Goal: Task Accomplishment & Management: Use online tool/utility

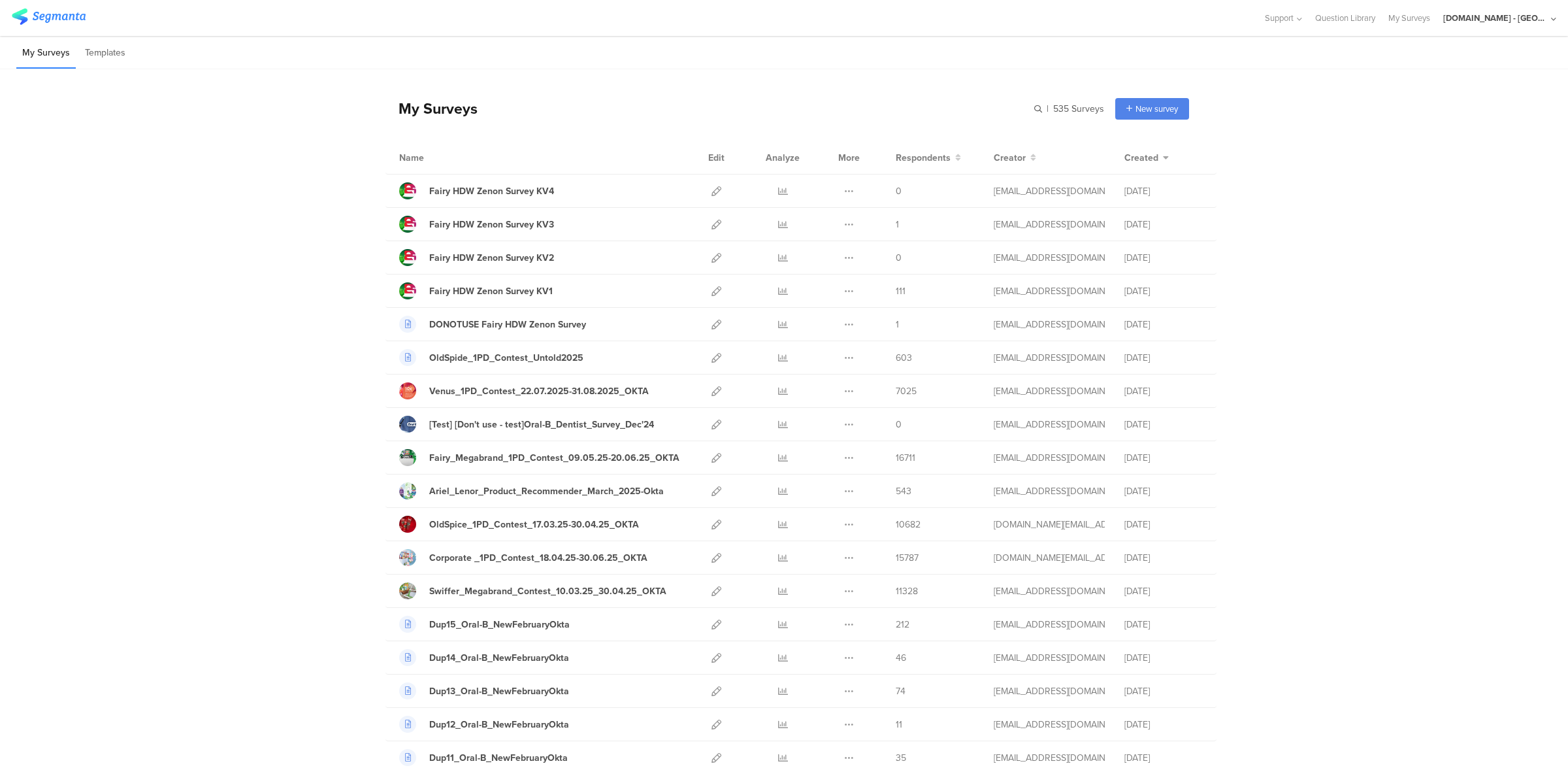
click at [1530, 1] on div "[DOMAIN_NAME] - [GEOGRAPHIC_DATA]" at bounding box center [1500, 18] width 113 height 36
click at [1429, 92] on div "JoltX Greece Member" at bounding box center [1477, 85] width 180 height 28
click at [1501, 8] on div "[DOMAIN_NAME] - [GEOGRAPHIC_DATA]" at bounding box center [1500, 18] width 113 height 36
click at [1427, 80] on span "JoltX [GEOGRAPHIC_DATA]" at bounding box center [1455, 84] width 101 height 12
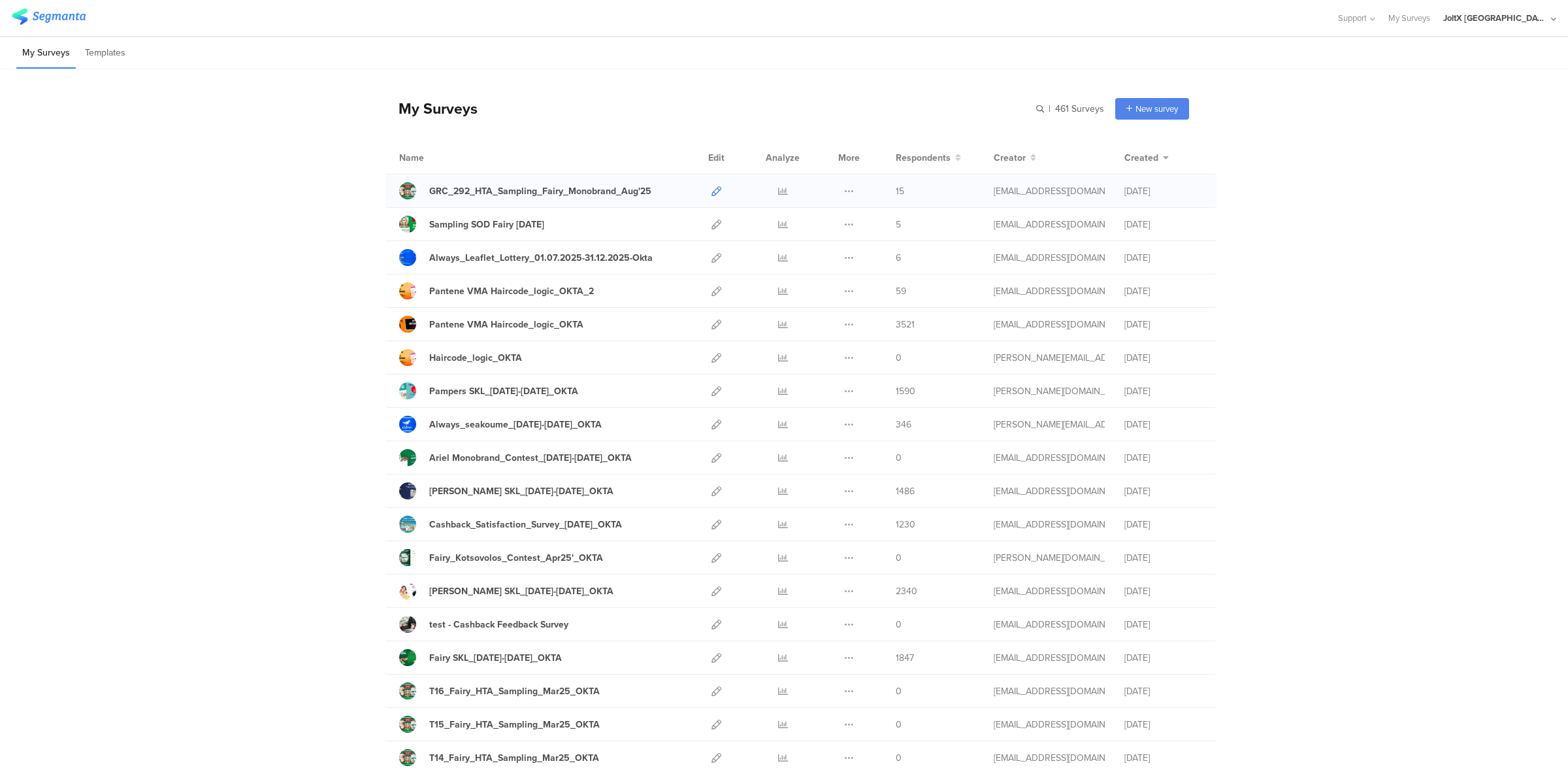
click at [711, 193] on icon at bounding box center [716, 191] width 9 height 9
click at [844, 192] on icon at bounding box center [849, 191] width 9 height 9
click at [814, 220] on button "Duplicate" at bounding box center [823, 224] width 72 height 24
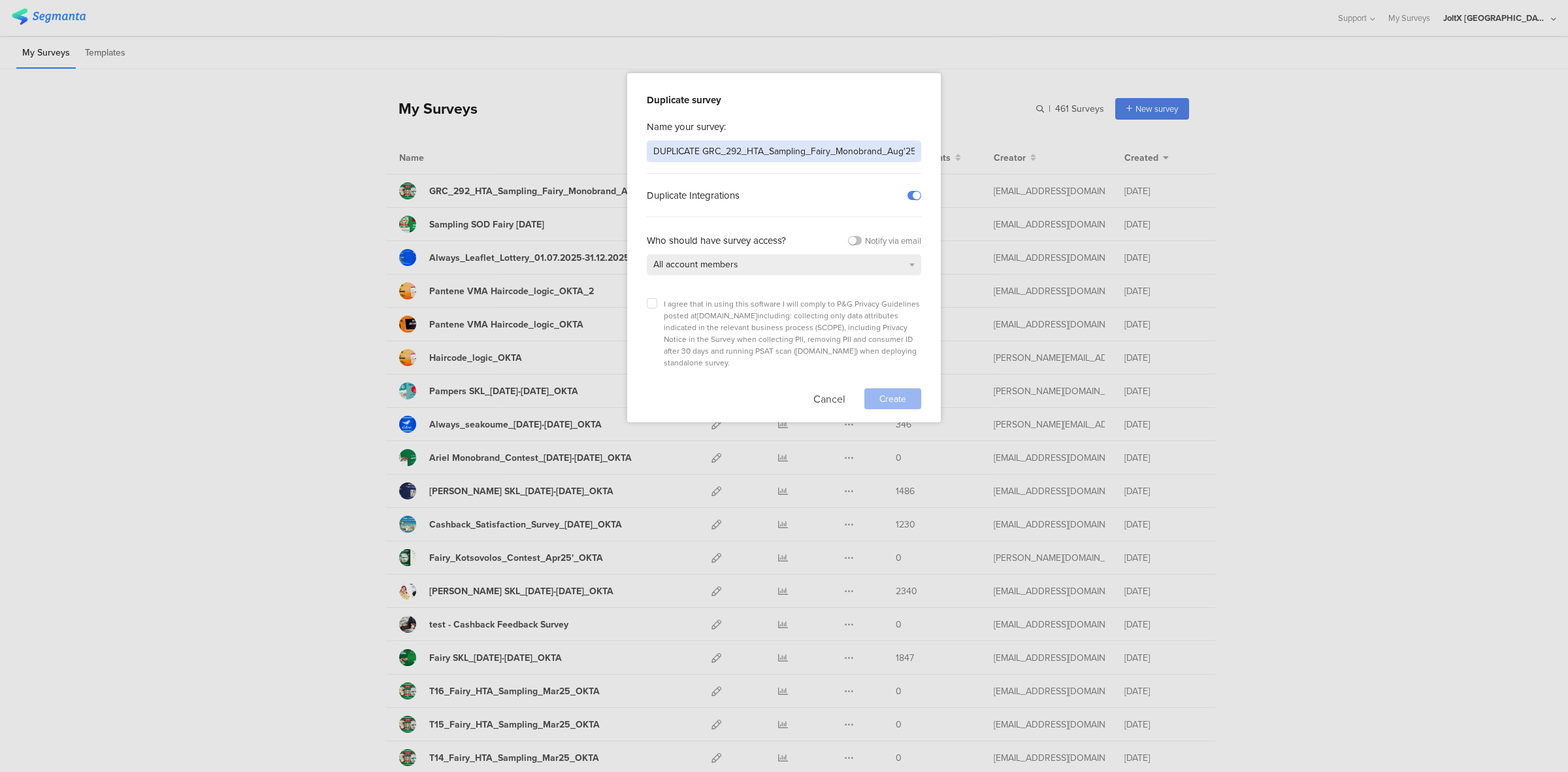
click at [700, 149] on input "DUPLICATE GRC_292_HTA_Sampling_Fairy_Monobrand_Aug'25" at bounding box center [784, 151] width 275 height 22
click at [834, 147] on input "GRC_292_HTA_Sampling_Fairy_Monobrand_Aug'25" at bounding box center [784, 151] width 275 height 22
type input "GRC_292_HTA_Sampling_Multibrand_Aug'25"
click at [713, 304] on span "I agree that in using this software I will comply to P&G Privacy Guidelines pos…" at bounding box center [792, 333] width 256 height 71
click at [650, 304] on icon at bounding box center [652, 304] width 6 height 6
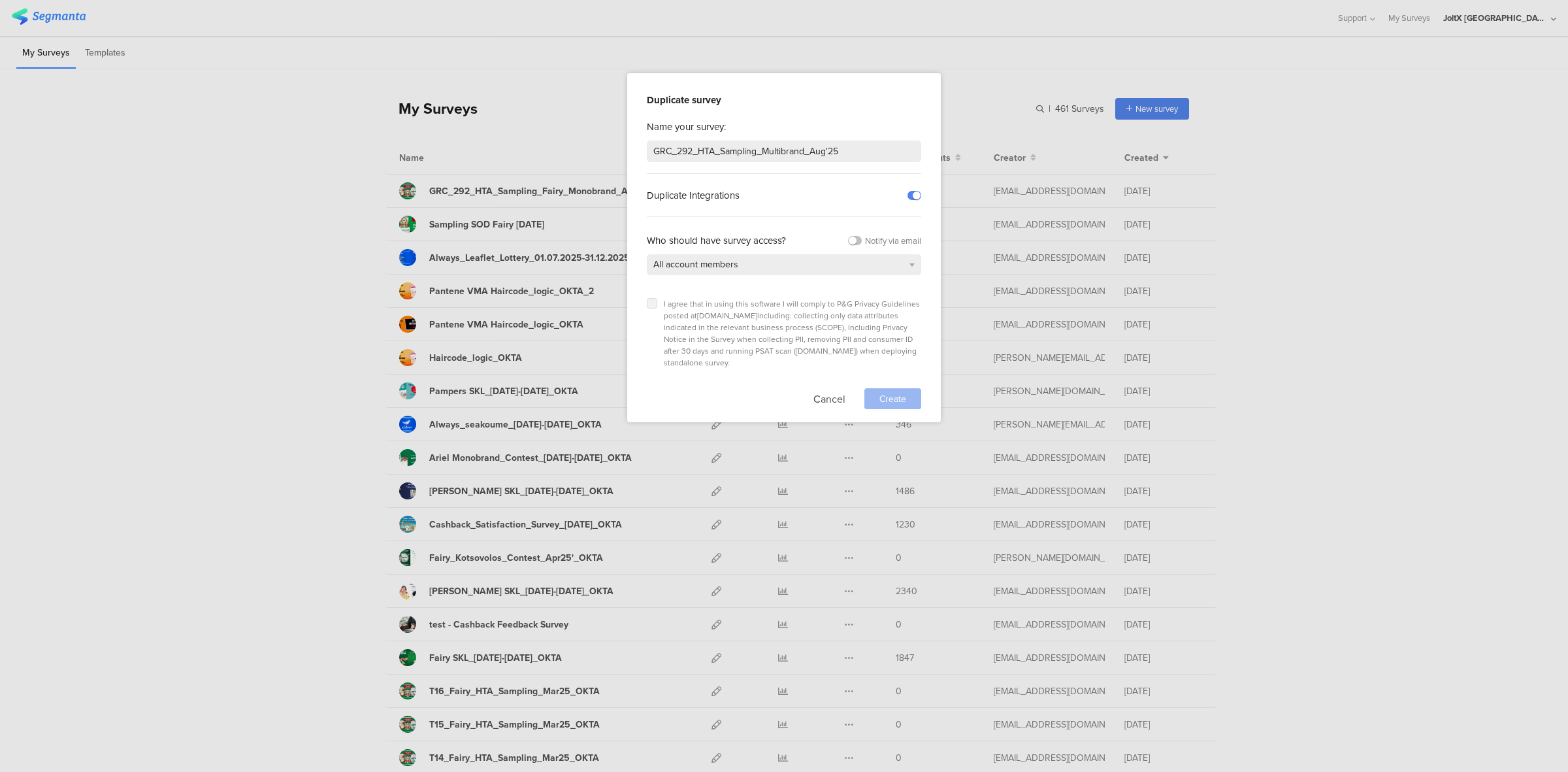
click at [0, 0] on input "checkbox" at bounding box center [0, 0] width 0 height 0
click at [882, 392] on span "Create" at bounding box center [892, 398] width 26 height 14
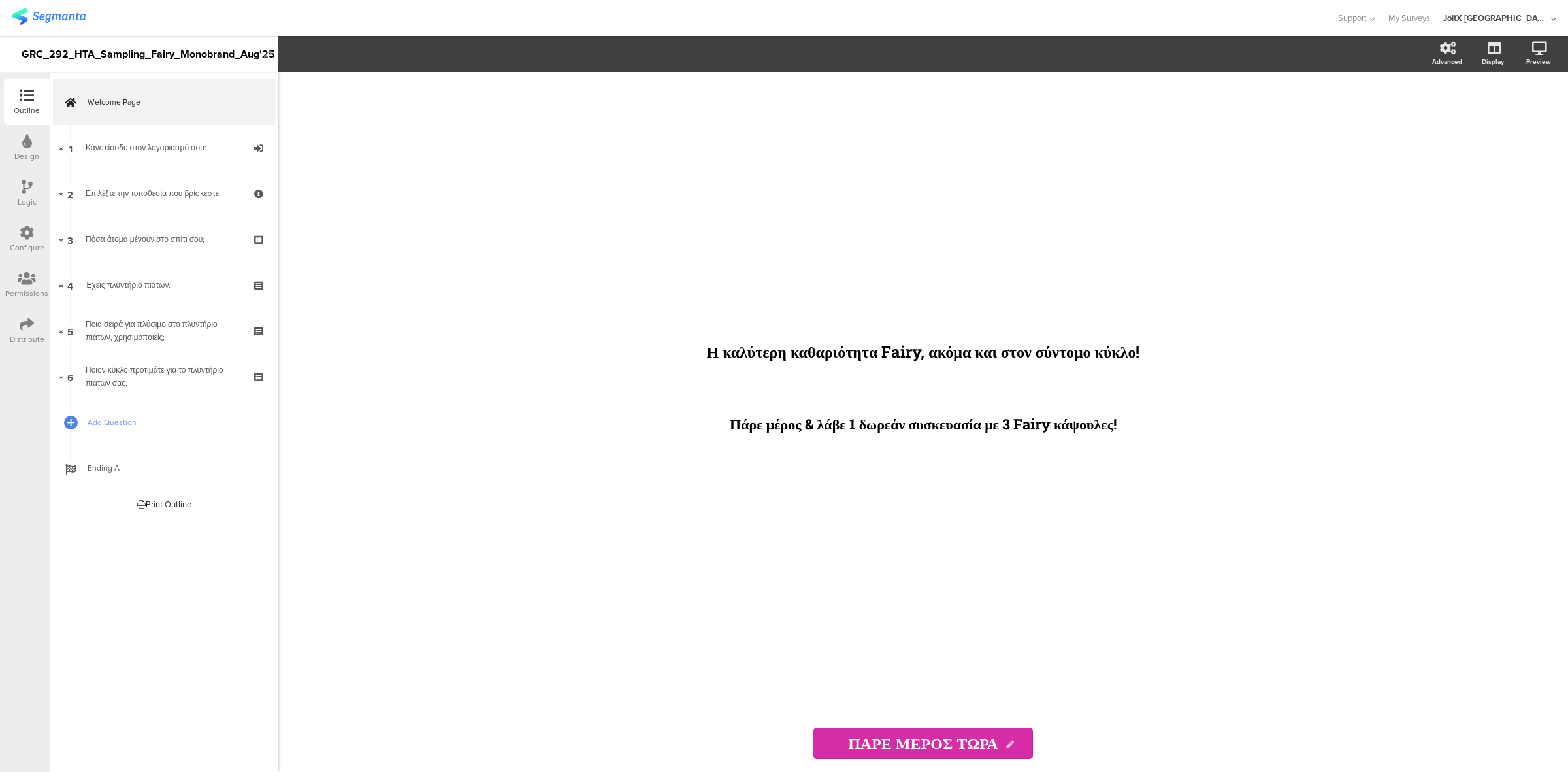
click at [25, 242] on div "Configure" at bounding box center [26, 247] width 35 height 11
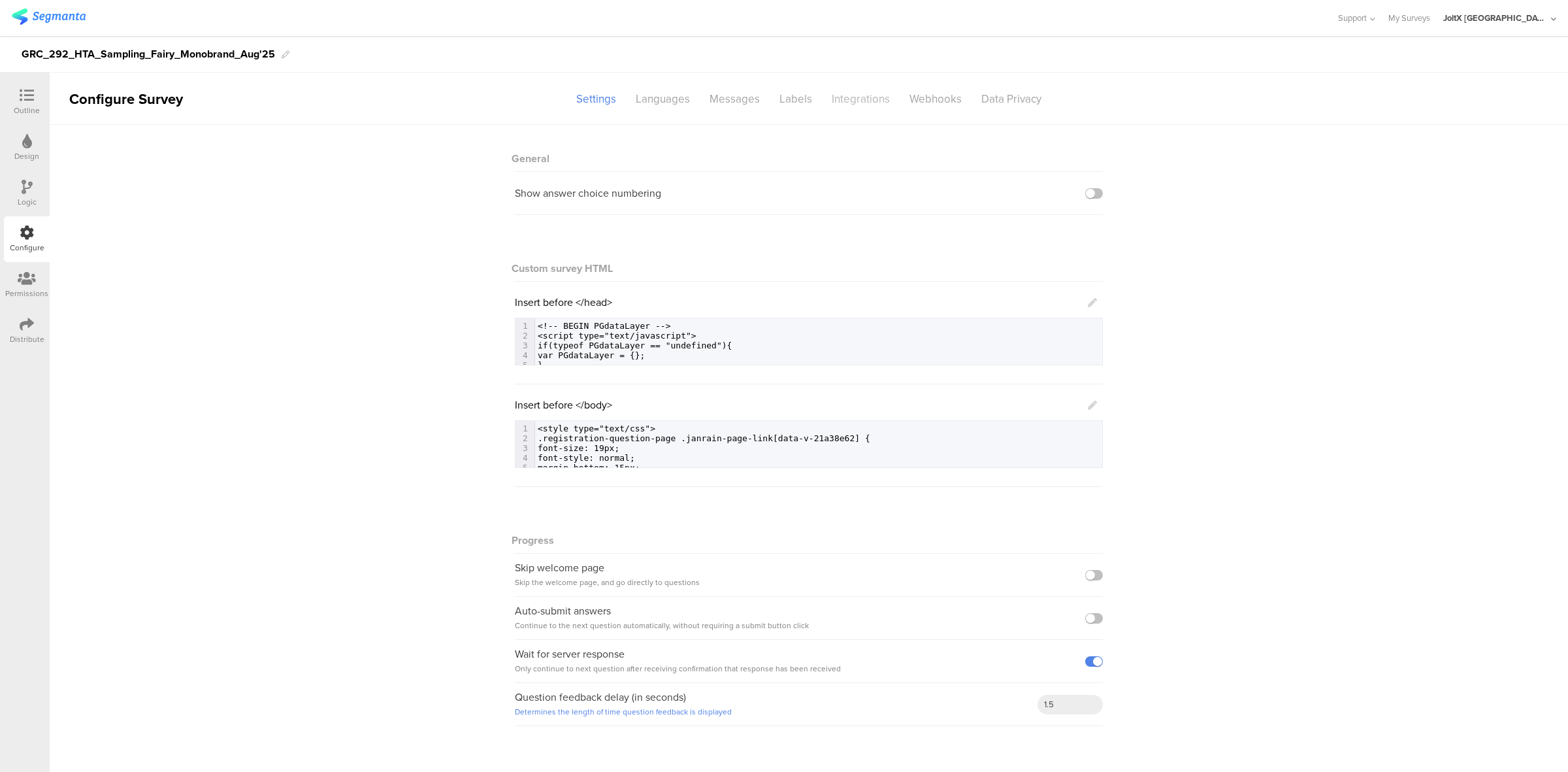
click at [870, 105] on div "Integrations" at bounding box center [860, 99] width 77 height 23
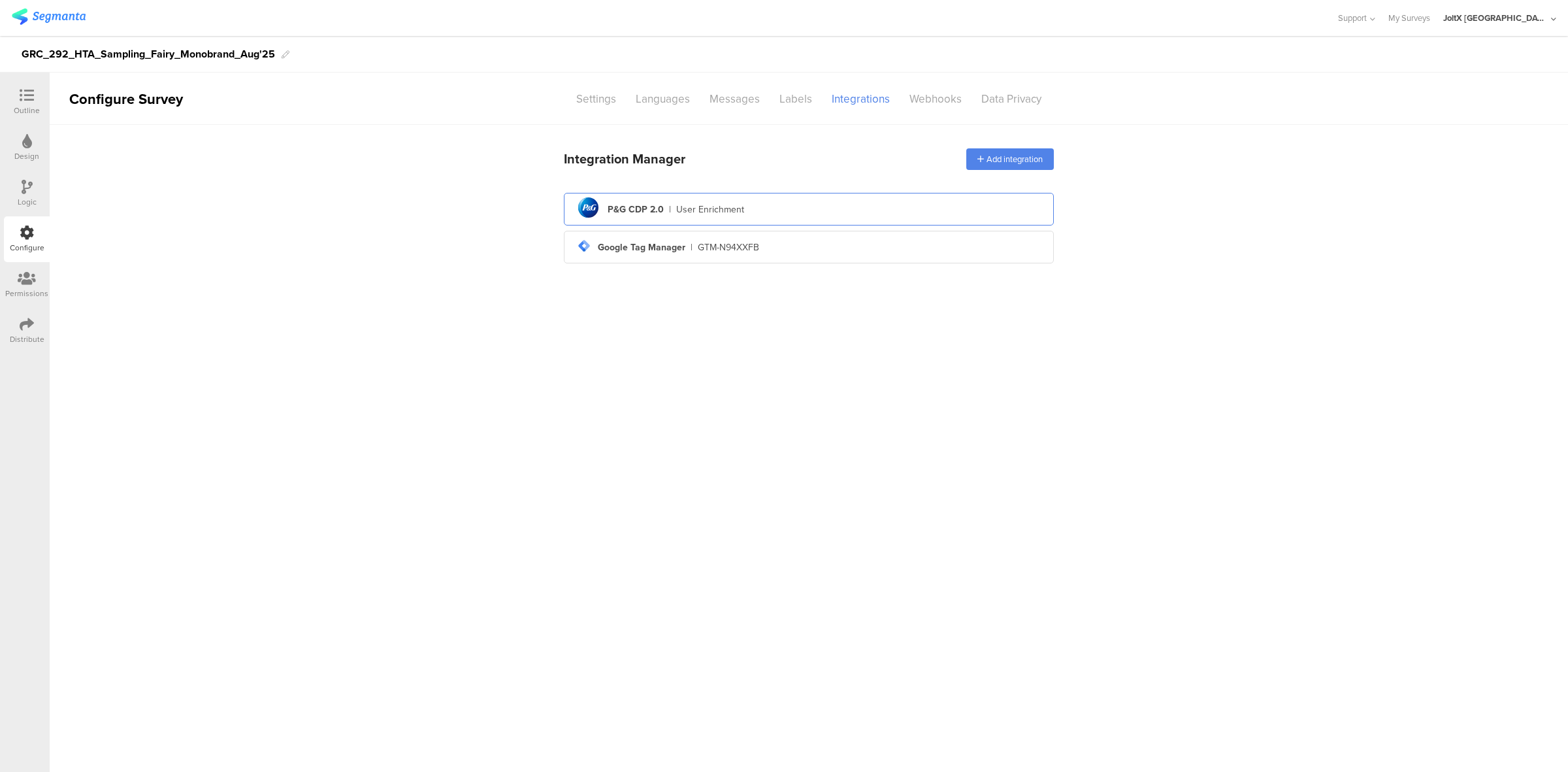
click at [712, 206] on div "User Enrichment" at bounding box center [710, 210] width 68 height 14
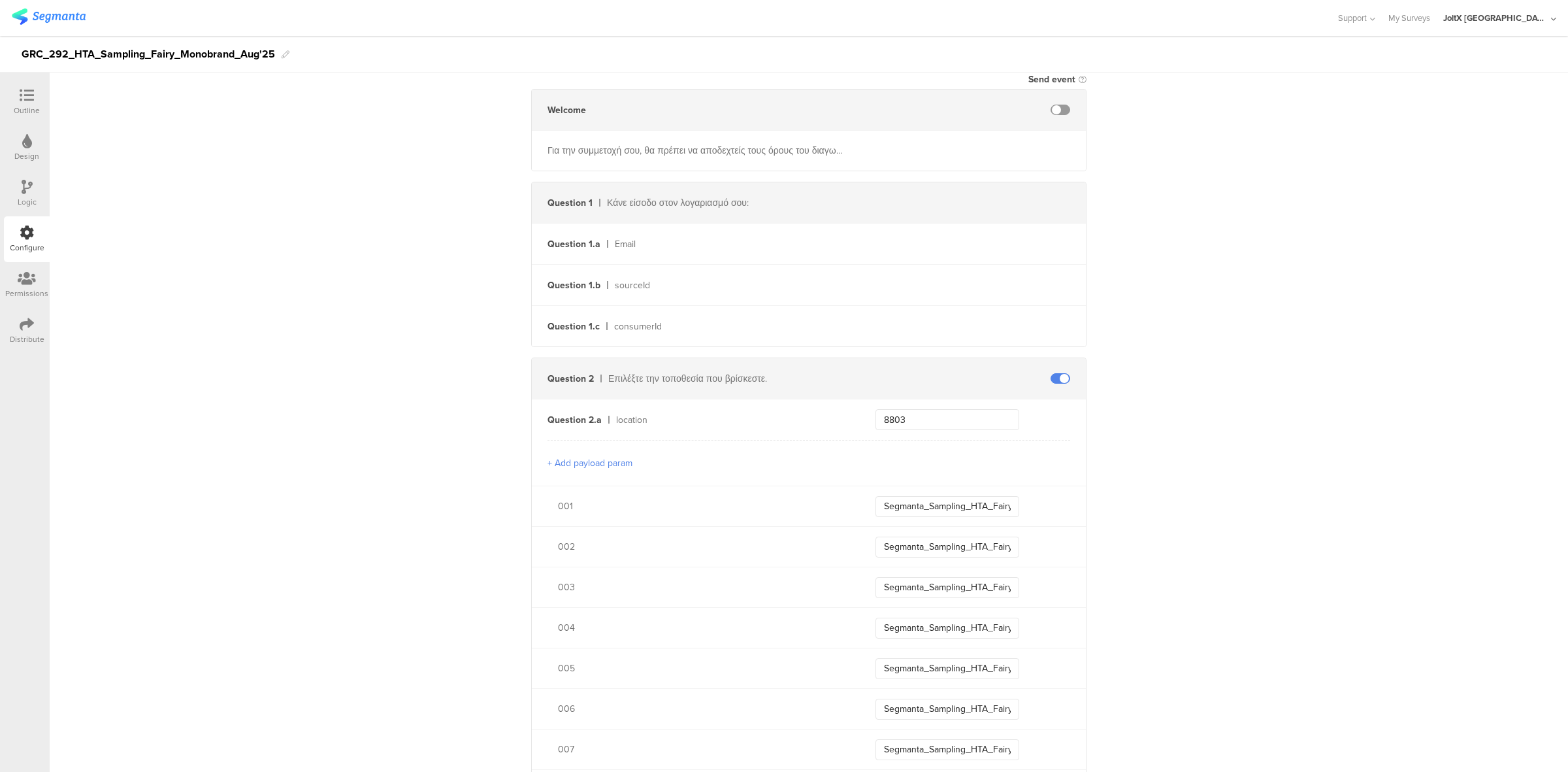
scroll to position [267, 0]
click at [941, 507] on input "Segmanta_Sampling_HTA_Fairy_Aug25_001" at bounding box center [947, 499] width 143 height 21
click at [33, 339] on div "Distribute" at bounding box center [26, 339] width 35 height 11
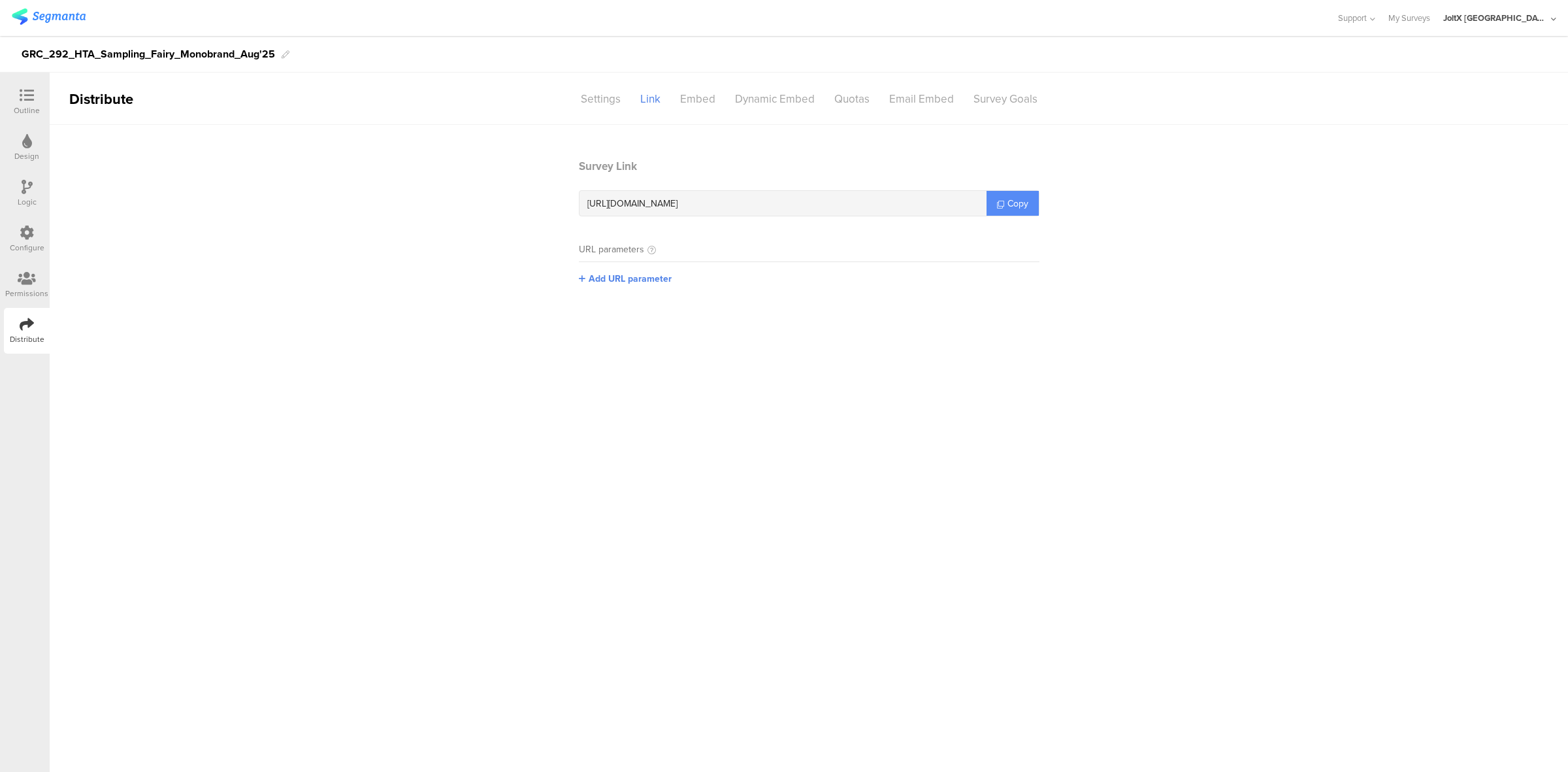
click at [1013, 199] on span "Copy" at bounding box center [1018, 203] width 21 height 14
click at [30, 236] on icon at bounding box center [26, 232] width 14 height 14
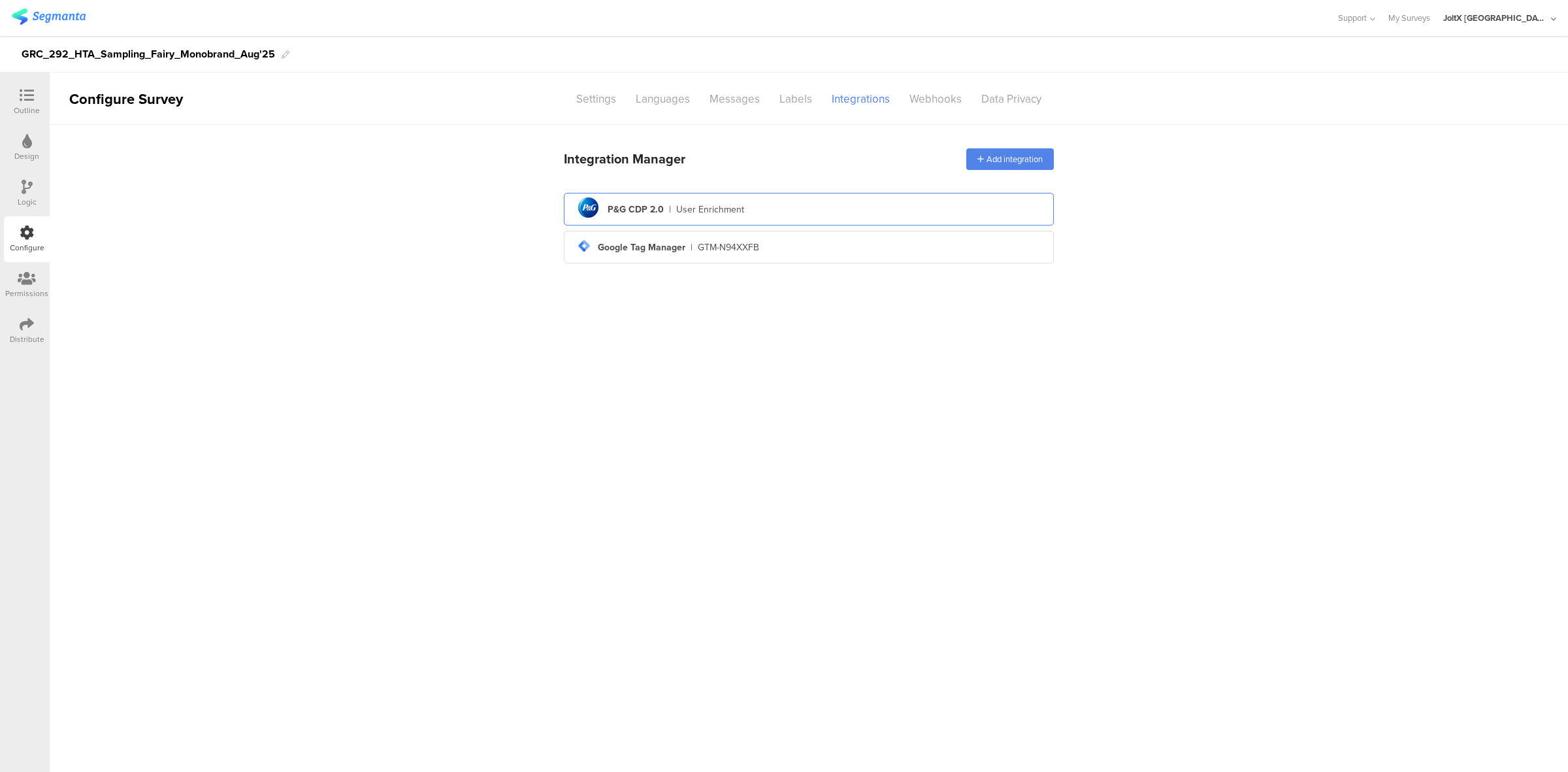
click at [768, 208] on div "pg logo P&G CDP 2.0 | User Enrichment" at bounding box center [809, 210] width 469 height 32
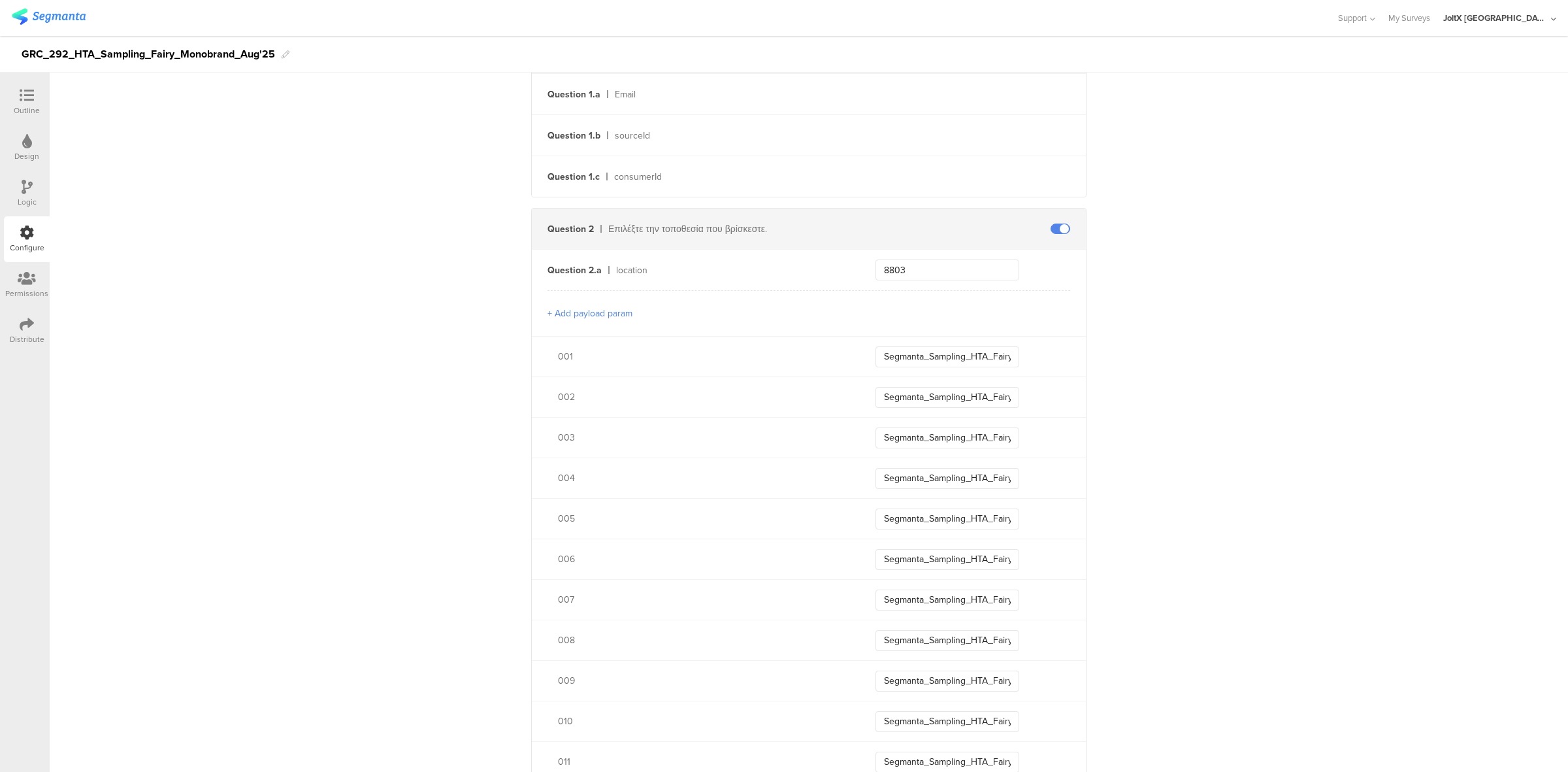
scroll to position [410, 0]
click at [33, 89] on icon at bounding box center [26, 94] width 14 height 14
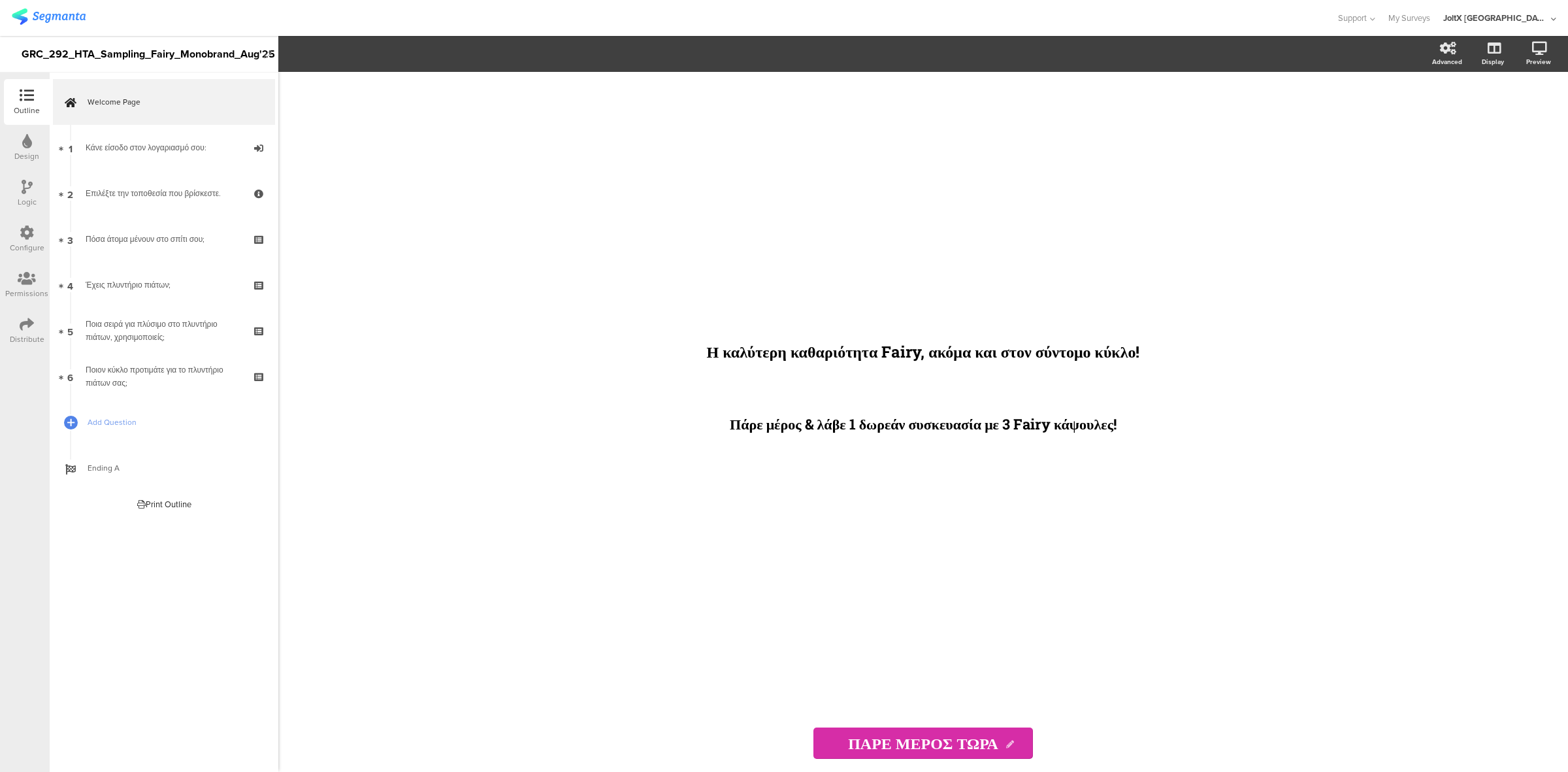
click at [31, 324] on icon at bounding box center [26, 324] width 14 height 14
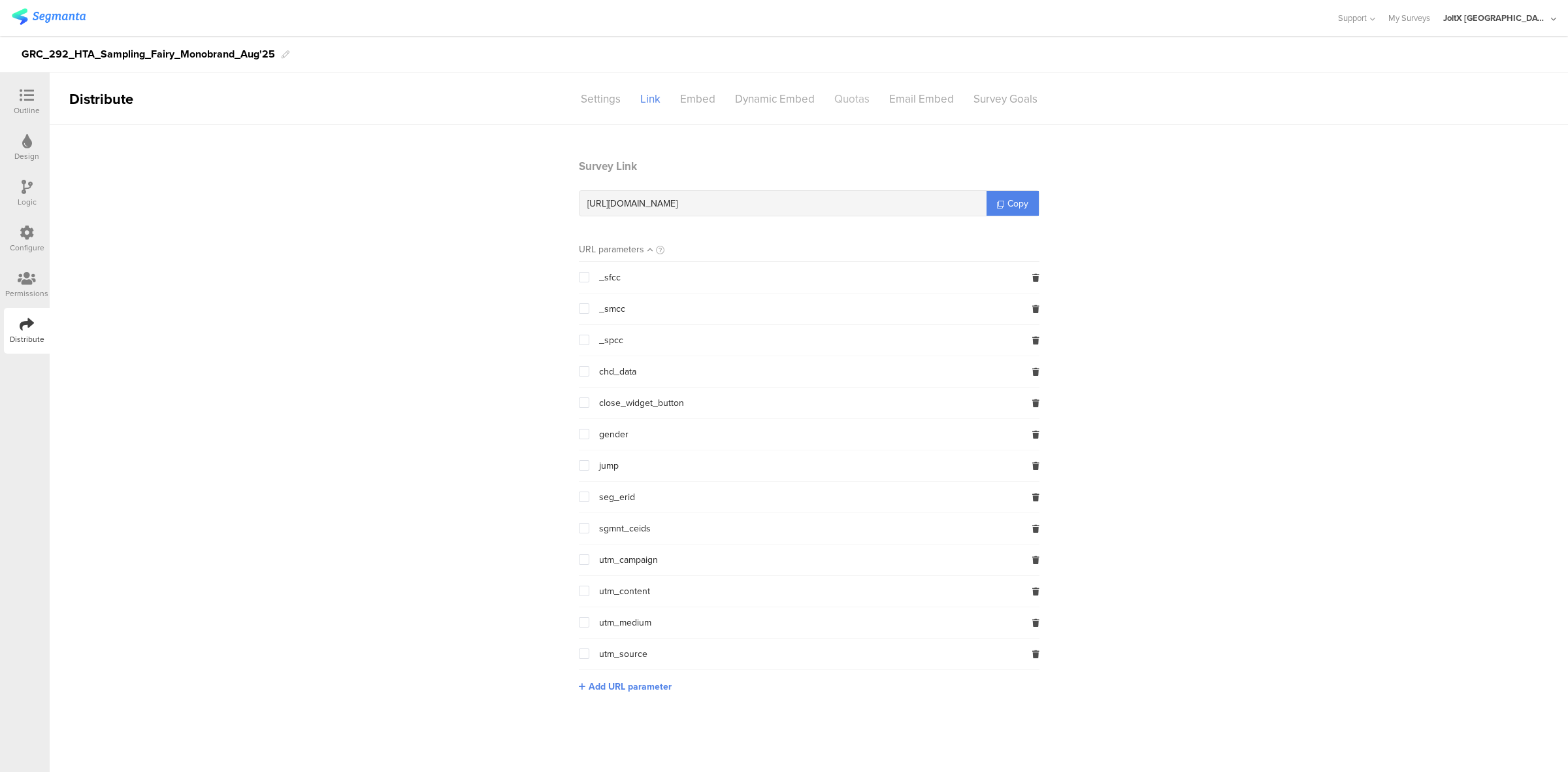
click at [874, 98] on div "Quotas" at bounding box center [852, 99] width 55 height 23
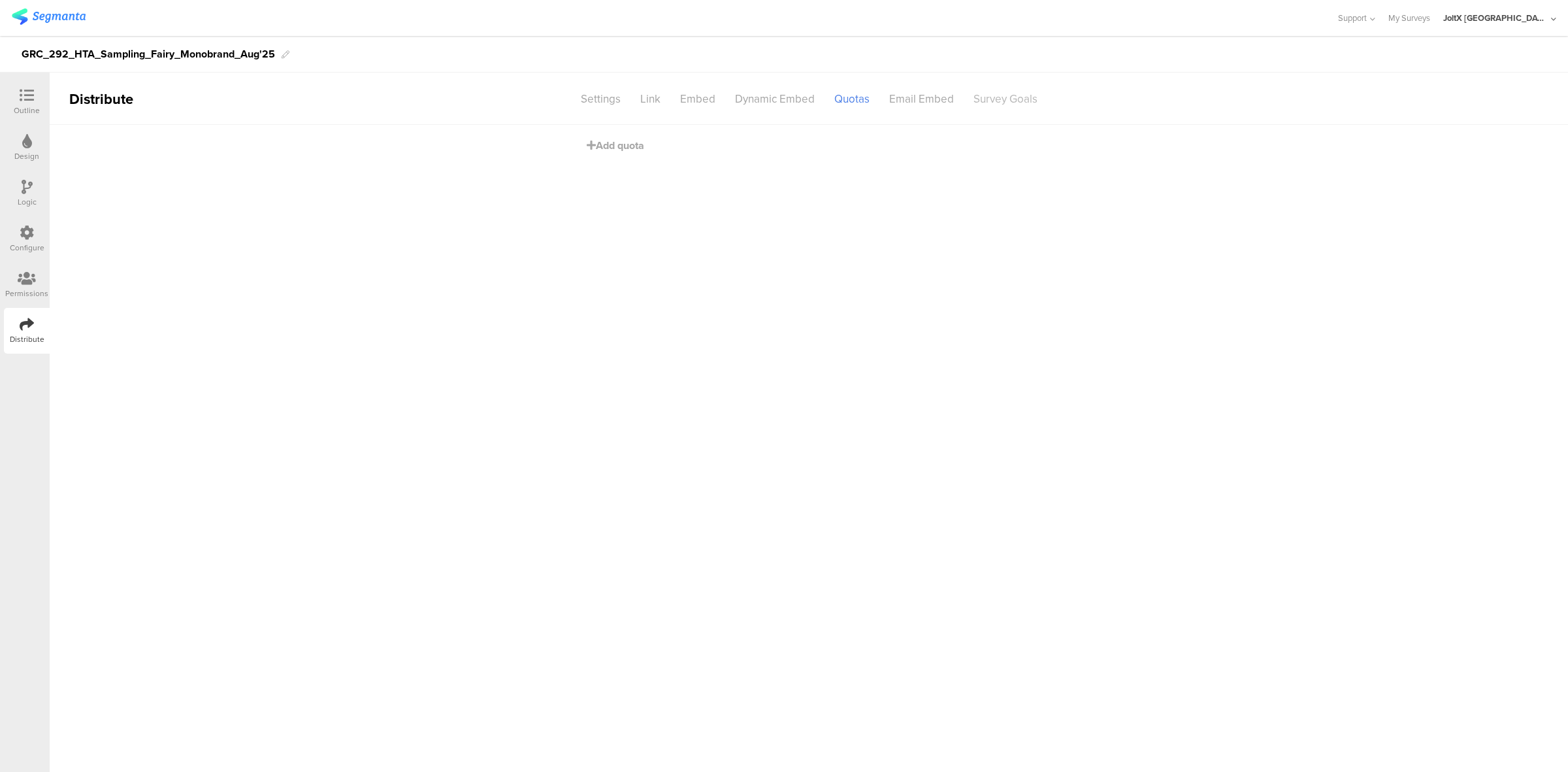
click at [987, 101] on div "Survey Goals" at bounding box center [1005, 99] width 84 height 23
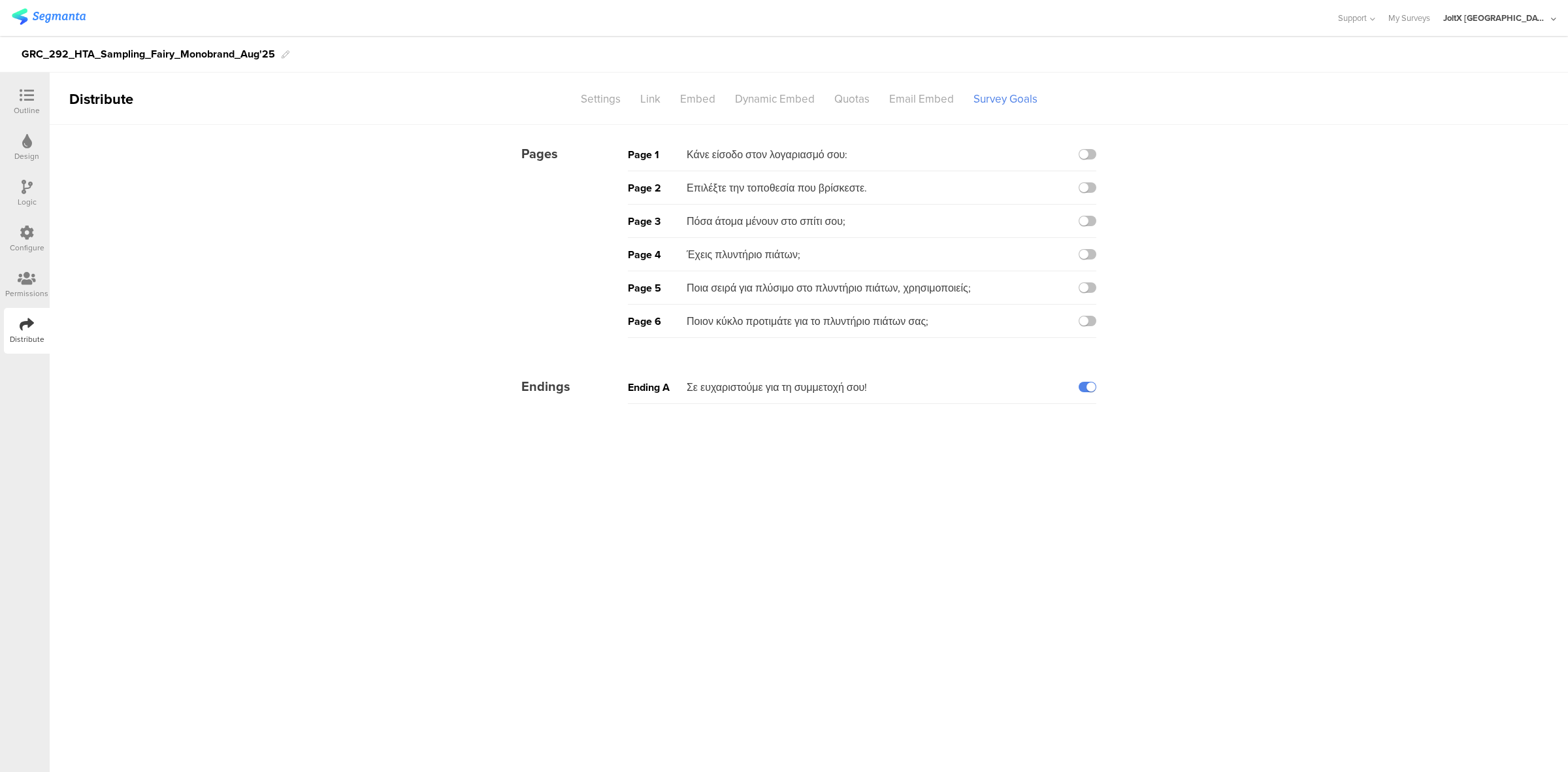
click at [26, 237] on icon at bounding box center [26, 232] width 14 height 14
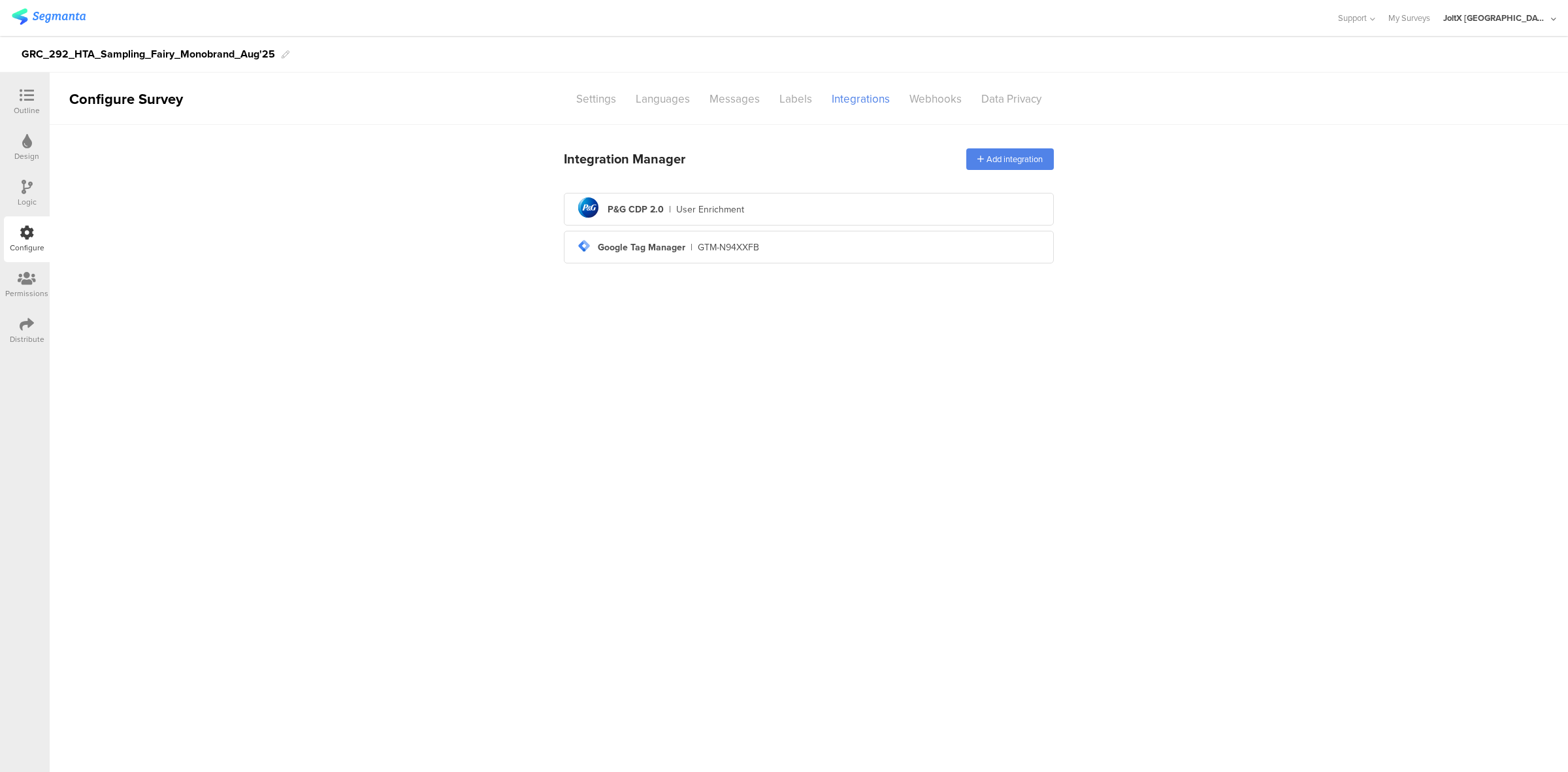
click at [38, 330] on div "Distribute" at bounding box center [26, 330] width 45 height 45
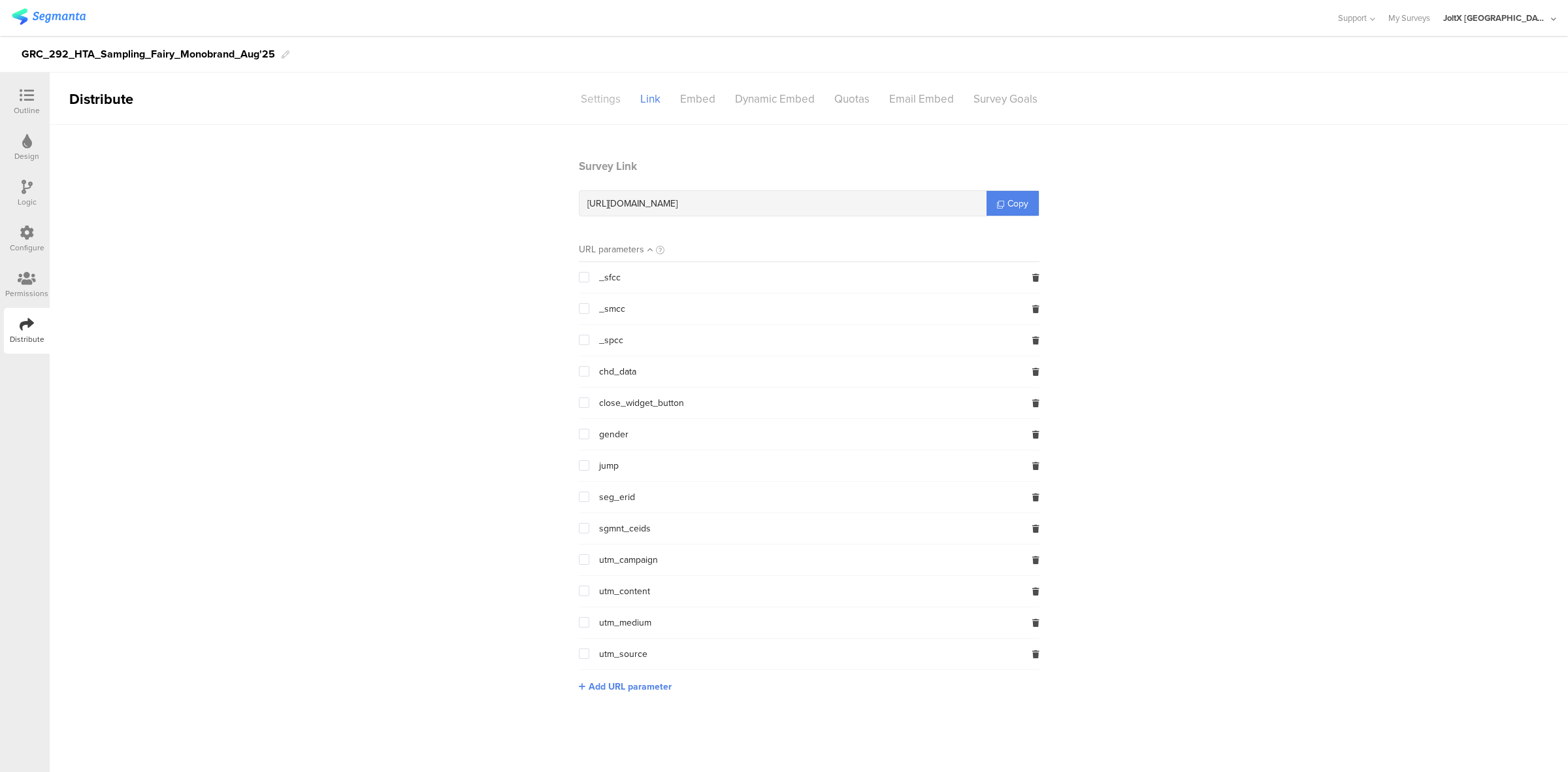
click at [602, 102] on div "Settings" at bounding box center [600, 99] width 59 height 23
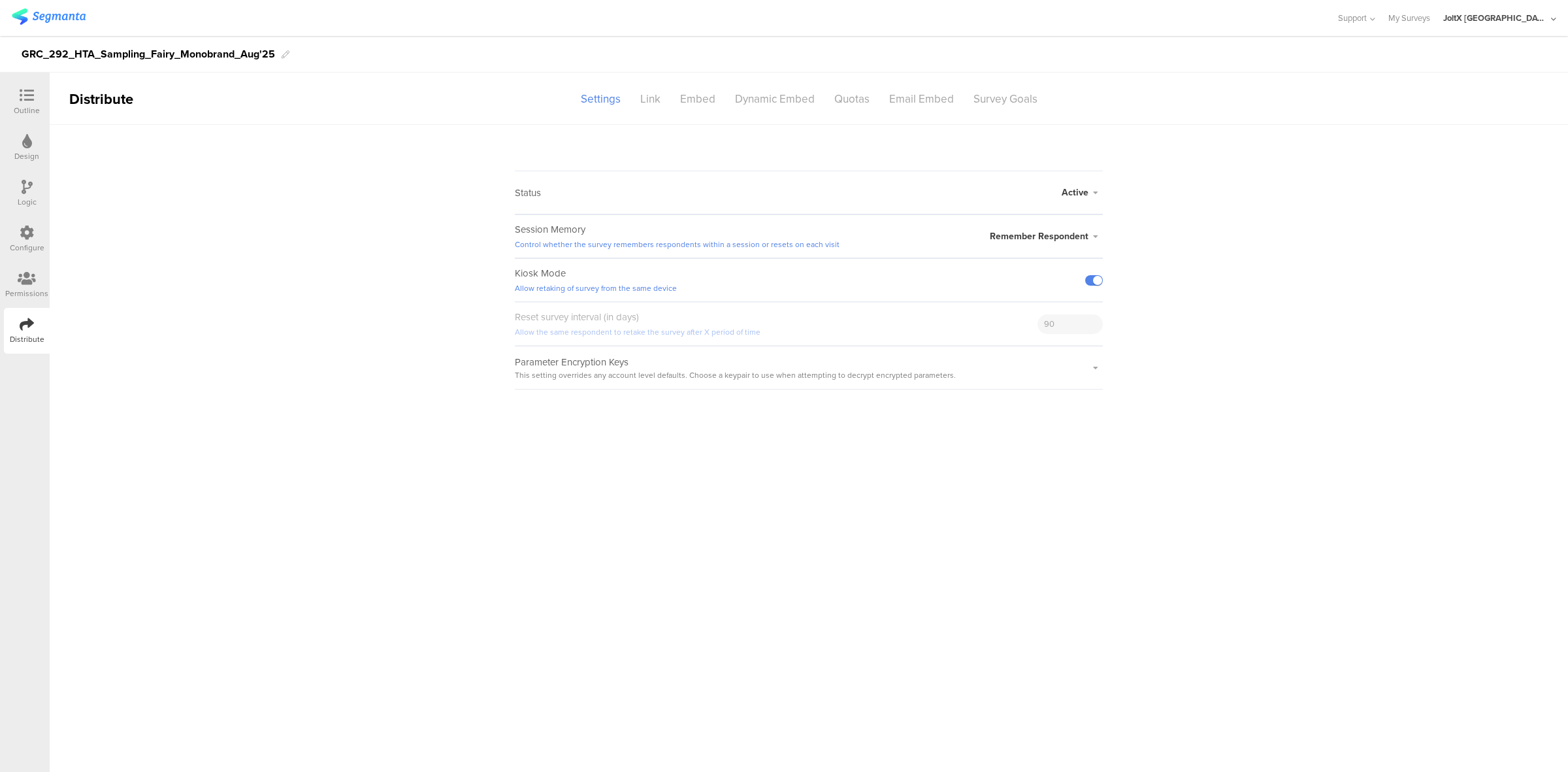
click at [814, 245] on link "Control whether the survey remembers respondents within a session or resets on …" at bounding box center [677, 244] width 325 height 11
click at [1053, 233] on span "Remember Respondent" at bounding box center [1039, 236] width 99 height 14
click at [1007, 288] on li "Forget Respondent" at bounding box center [1027, 289] width 150 height 26
click at [659, 103] on div "Link" at bounding box center [650, 99] width 40 height 23
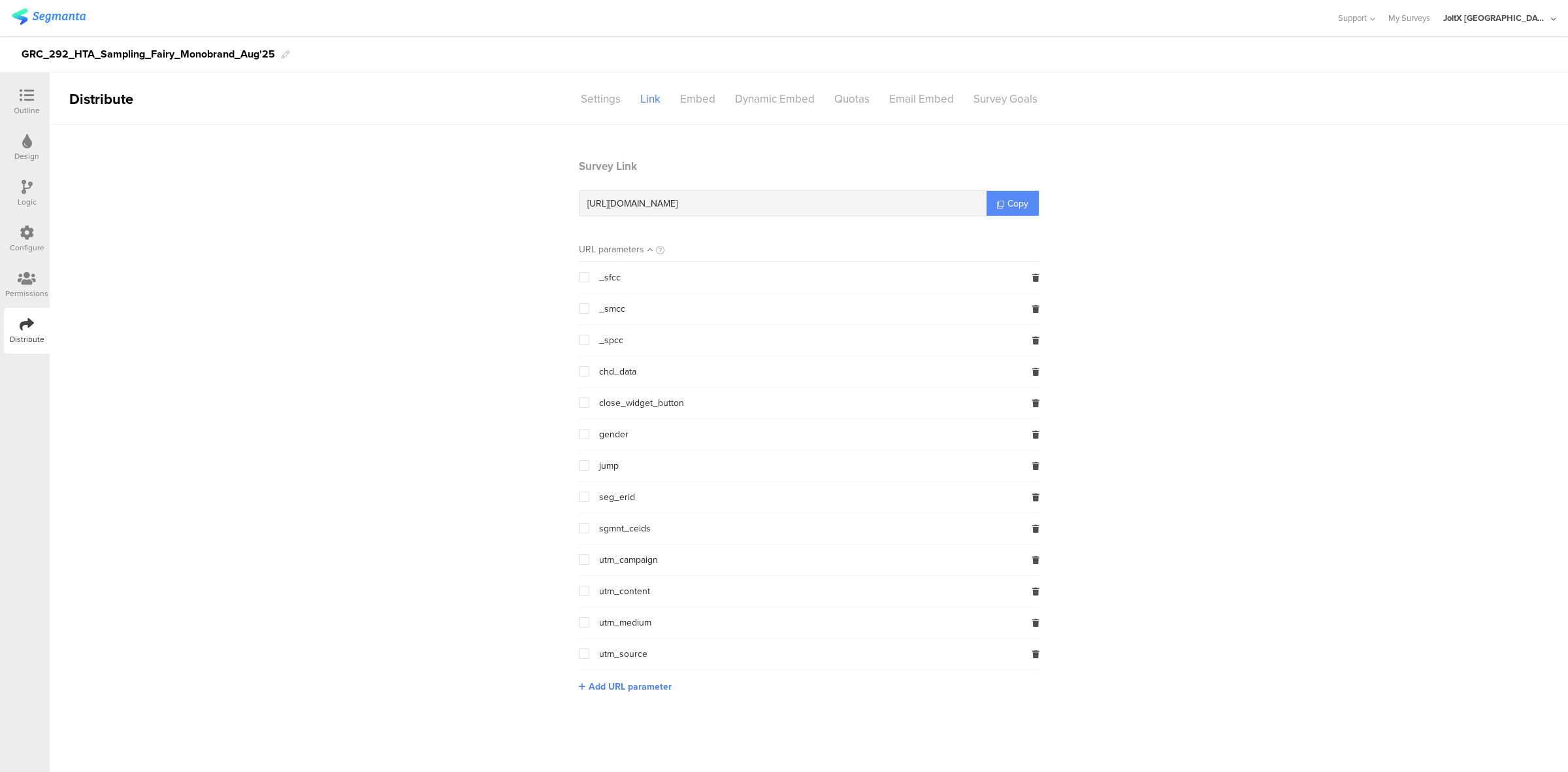
click at [1014, 199] on span "Copy" at bounding box center [1018, 203] width 21 height 14
click at [1025, 204] on span "Copy" at bounding box center [1018, 203] width 21 height 14
click at [33, 98] on icon at bounding box center [26, 94] width 14 height 14
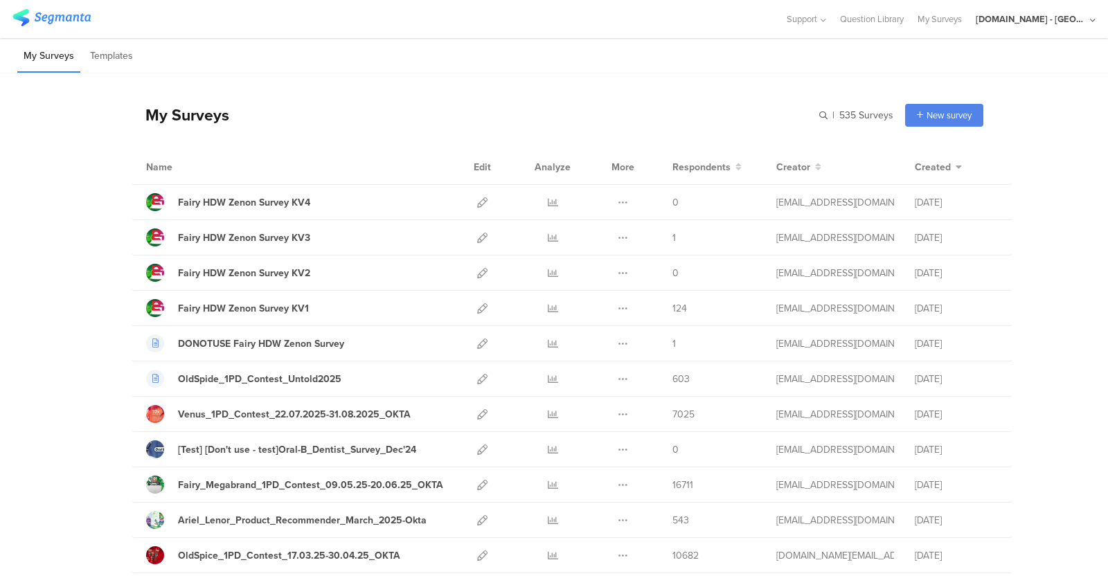
click at [1056, 26] on div "[DOMAIN_NAME] - [GEOGRAPHIC_DATA]" at bounding box center [1036, 19] width 120 height 38
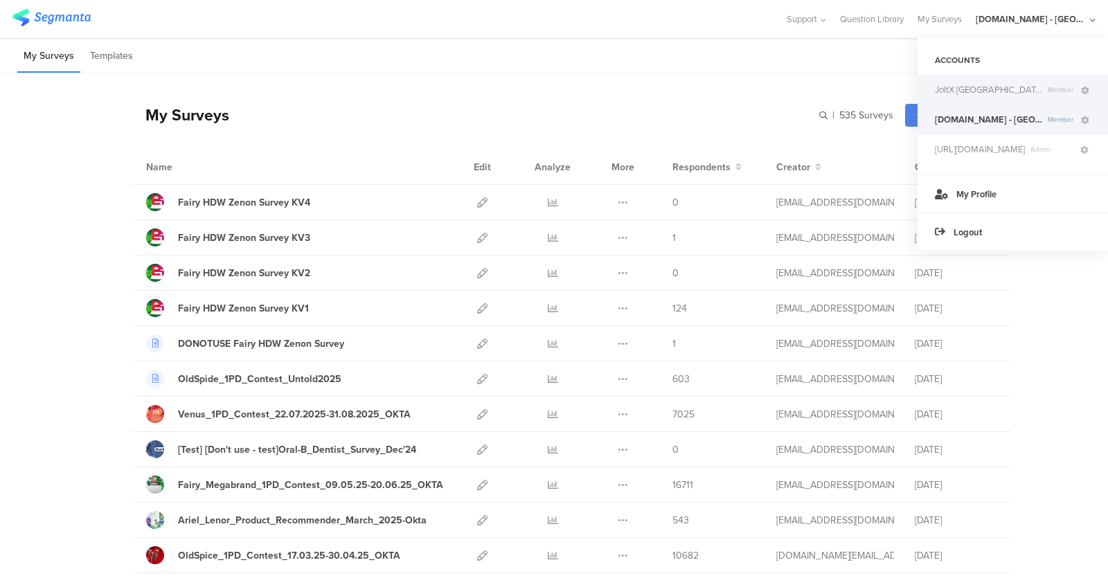
click at [960, 88] on span "JoltX [GEOGRAPHIC_DATA]" at bounding box center [988, 89] width 107 height 13
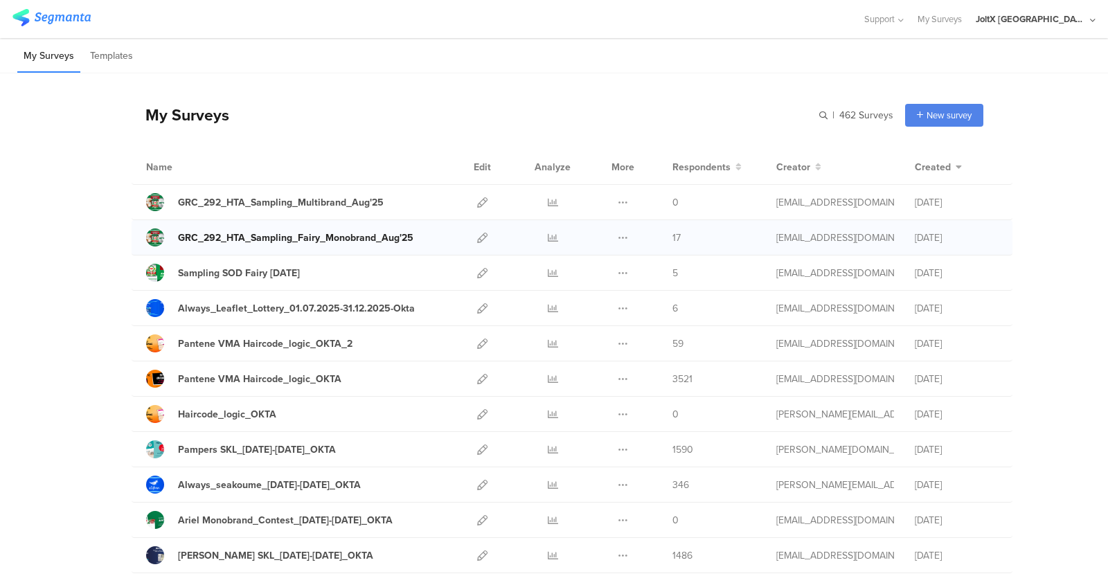
click at [319, 238] on div "GRC_292_HTA_Sampling_Fairy_Monobrand_Aug'25" at bounding box center [295, 238] width 235 height 15
